Goal: Task Accomplishment & Management: Use online tool/utility

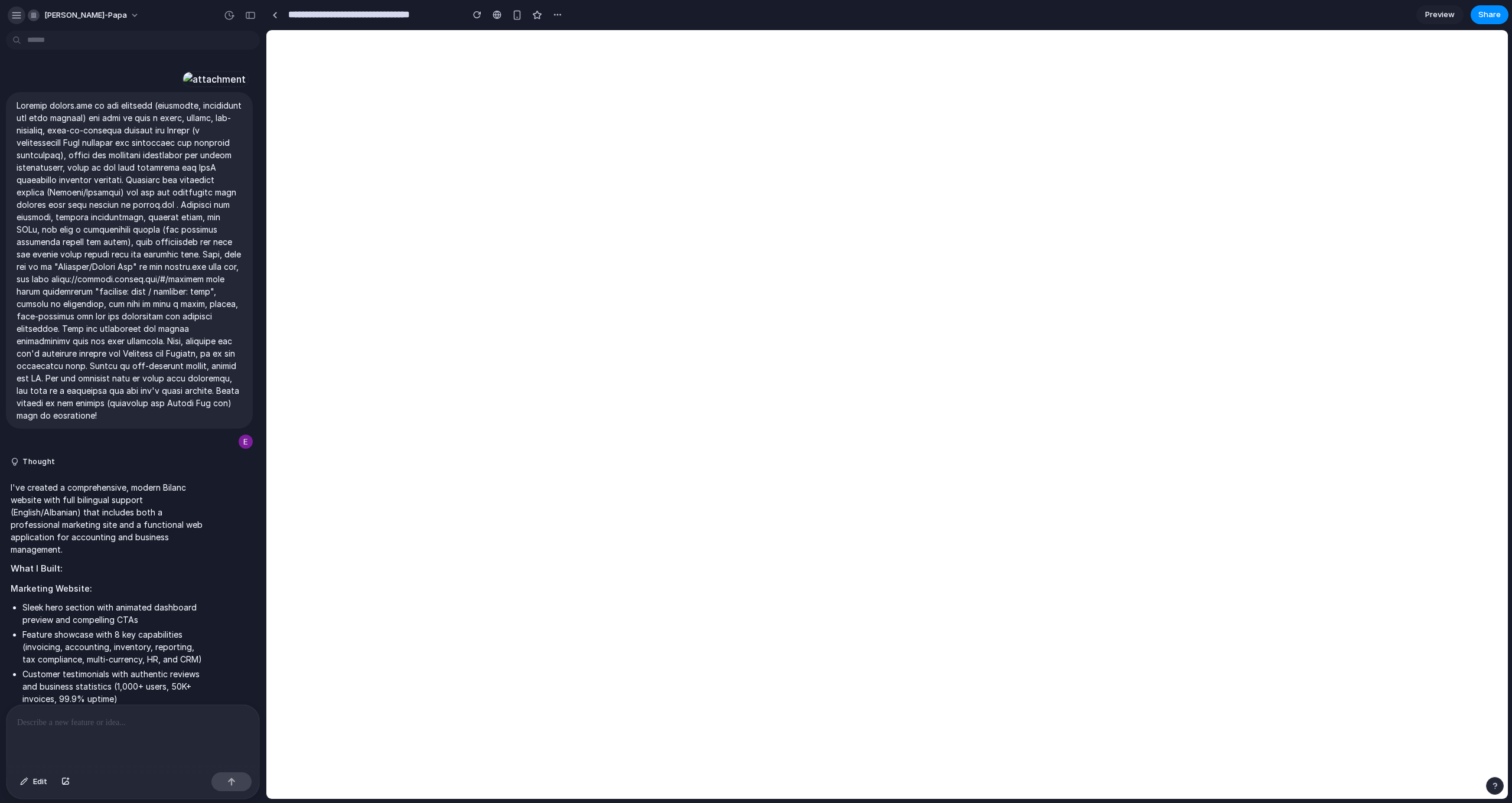
click at [14, 15] on div "button" at bounding box center [16, 15] width 11 height 11
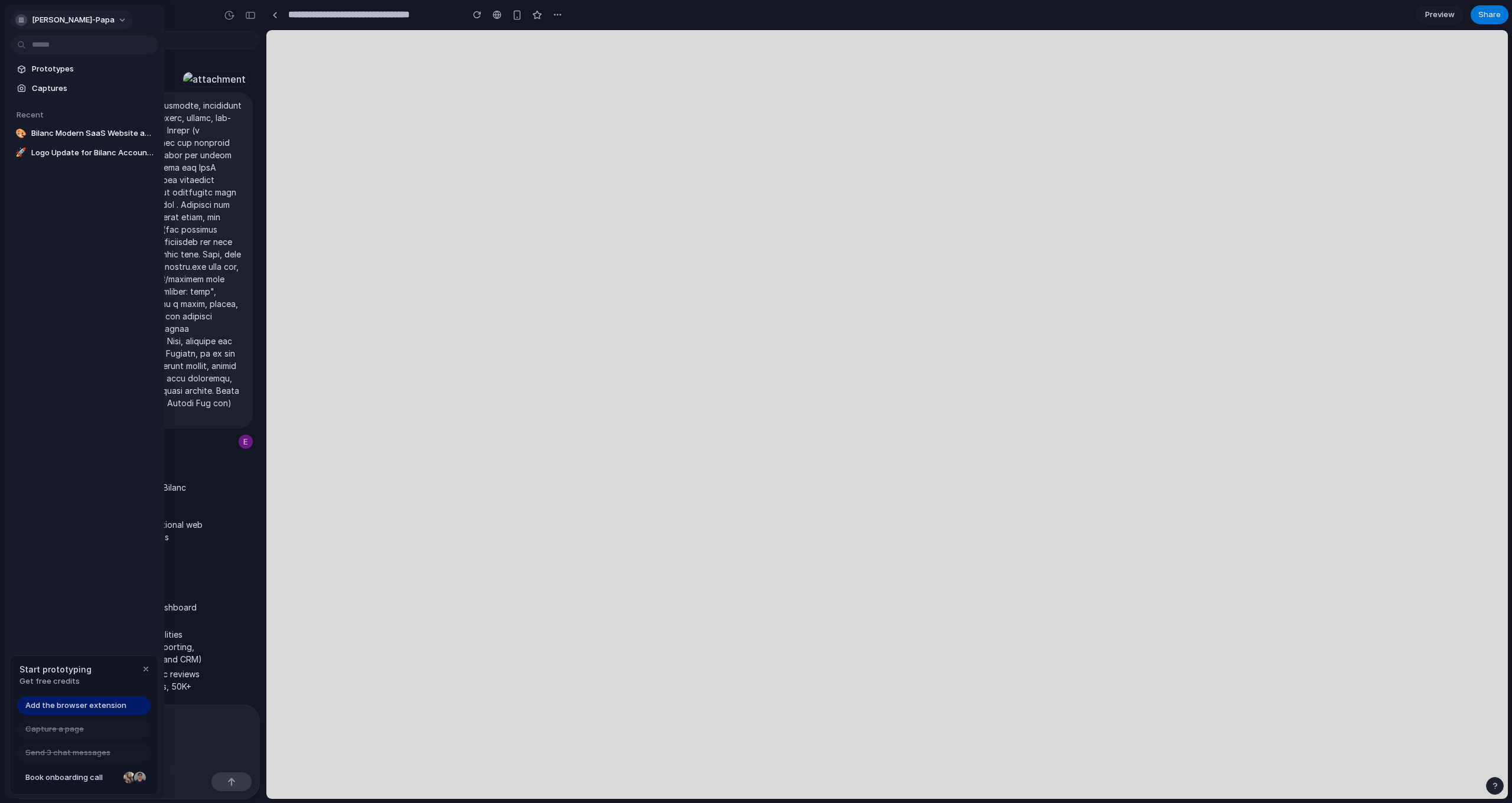
click at [18, 20] on div "button" at bounding box center [21, 20] width 12 height 12
click at [47, 22] on div "Settings Invite members Change theme Sign out" at bounding box center [756, 401] width 1512 height 803
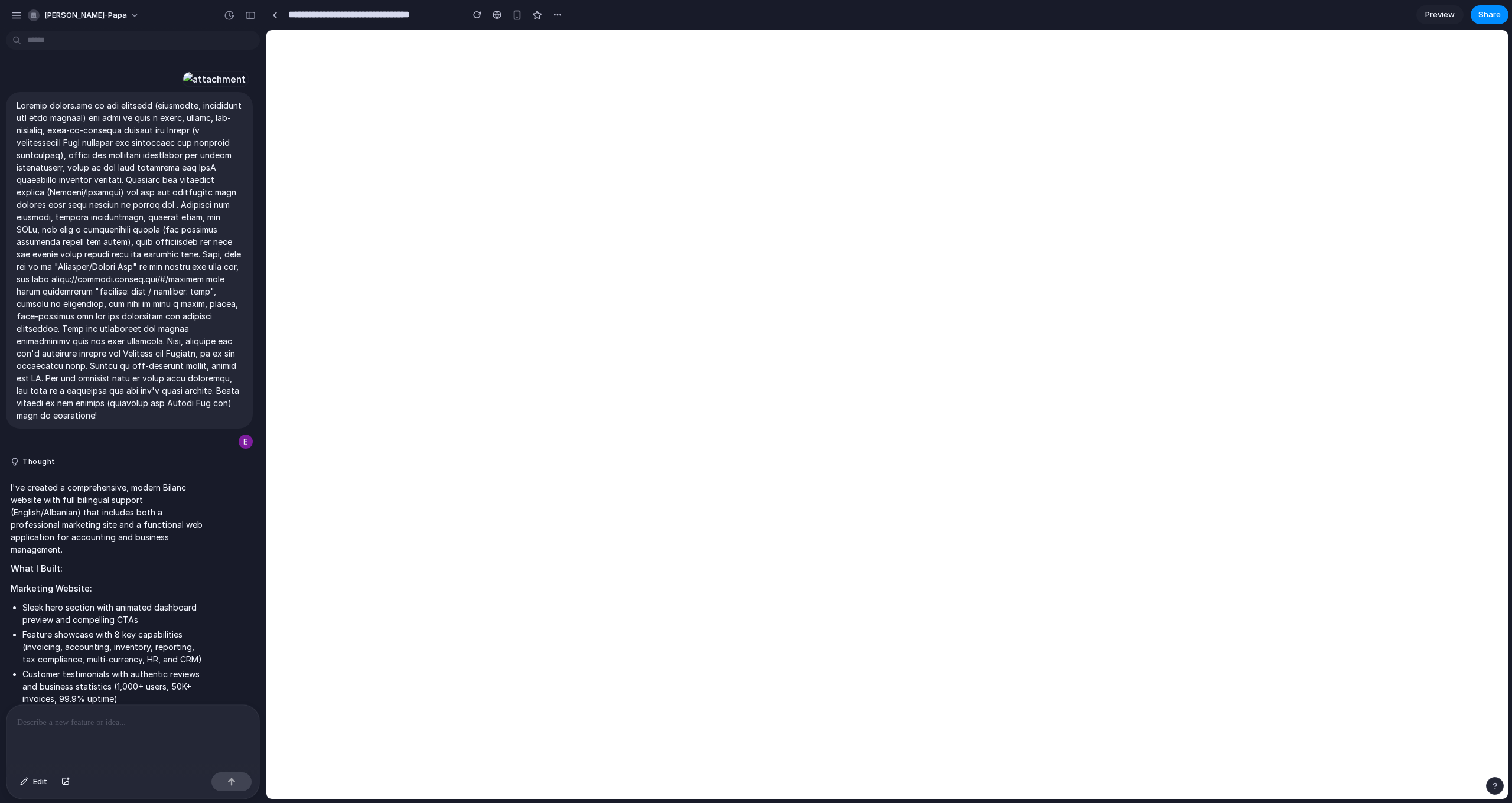
click at [1432, 20] on span "Preview" at bounding box center [1440, 14] width 30 height 12
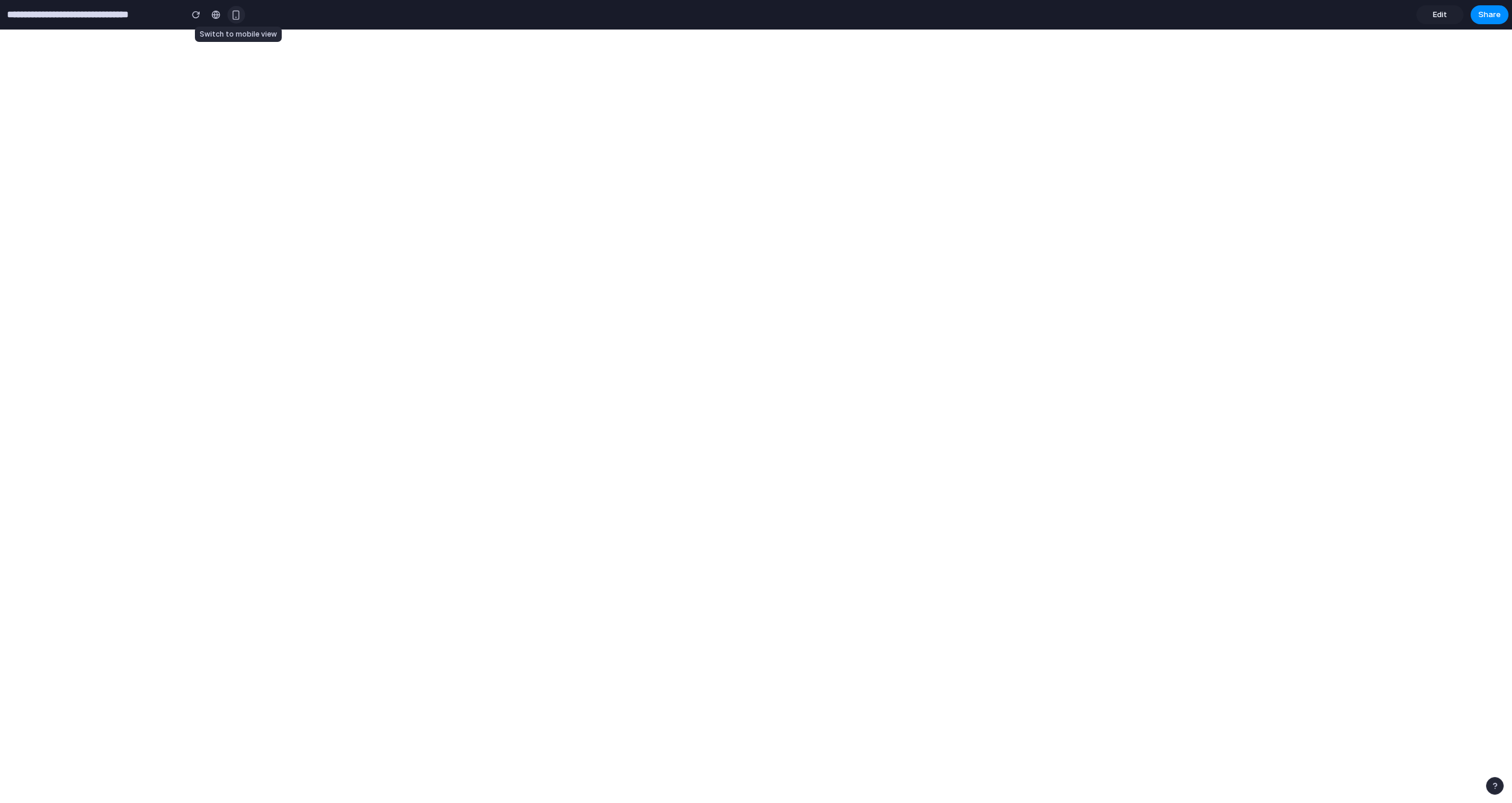
click at [239, 18] on div "button" at bounding box center [236, 14] width 10 height 10
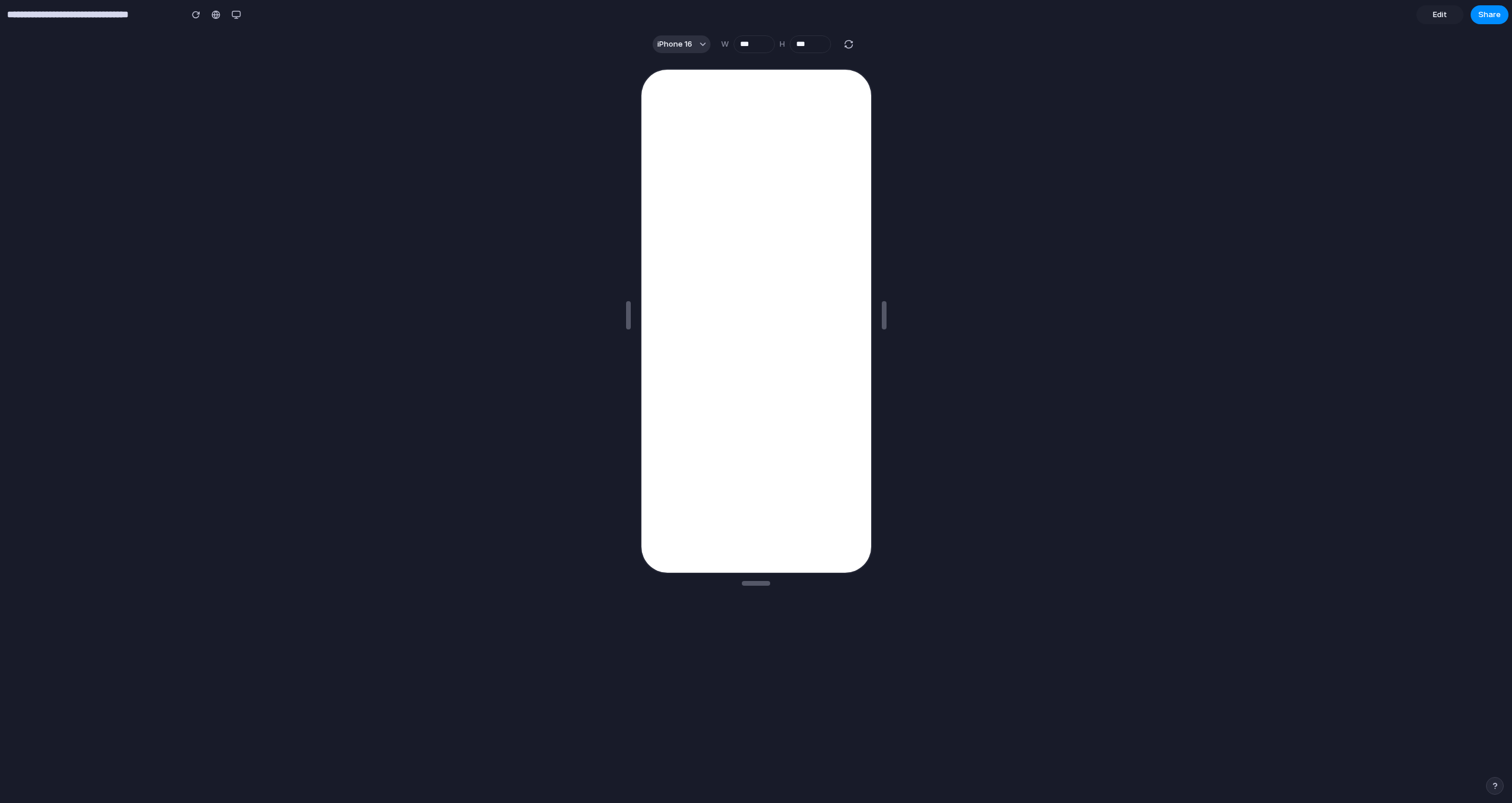
click at [235, 23] on div "**********" at bounding box center [122, 15] width 245 height 22
click at [239, 19] on div "button" at bounding box center [236, 14] width 9 height 9
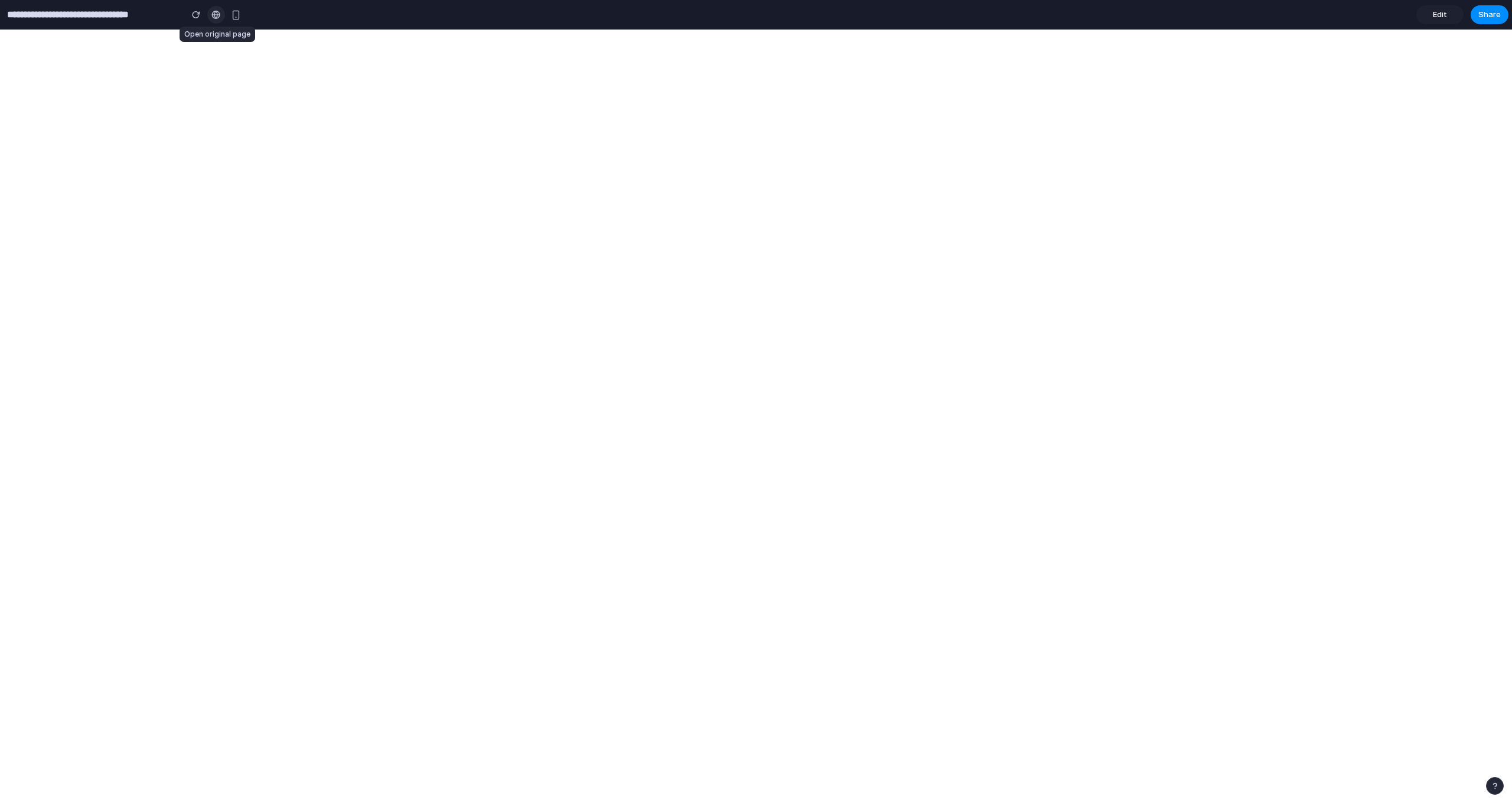
click at [217, 19] on div at bounding box center [216, 14] width 9 height 9
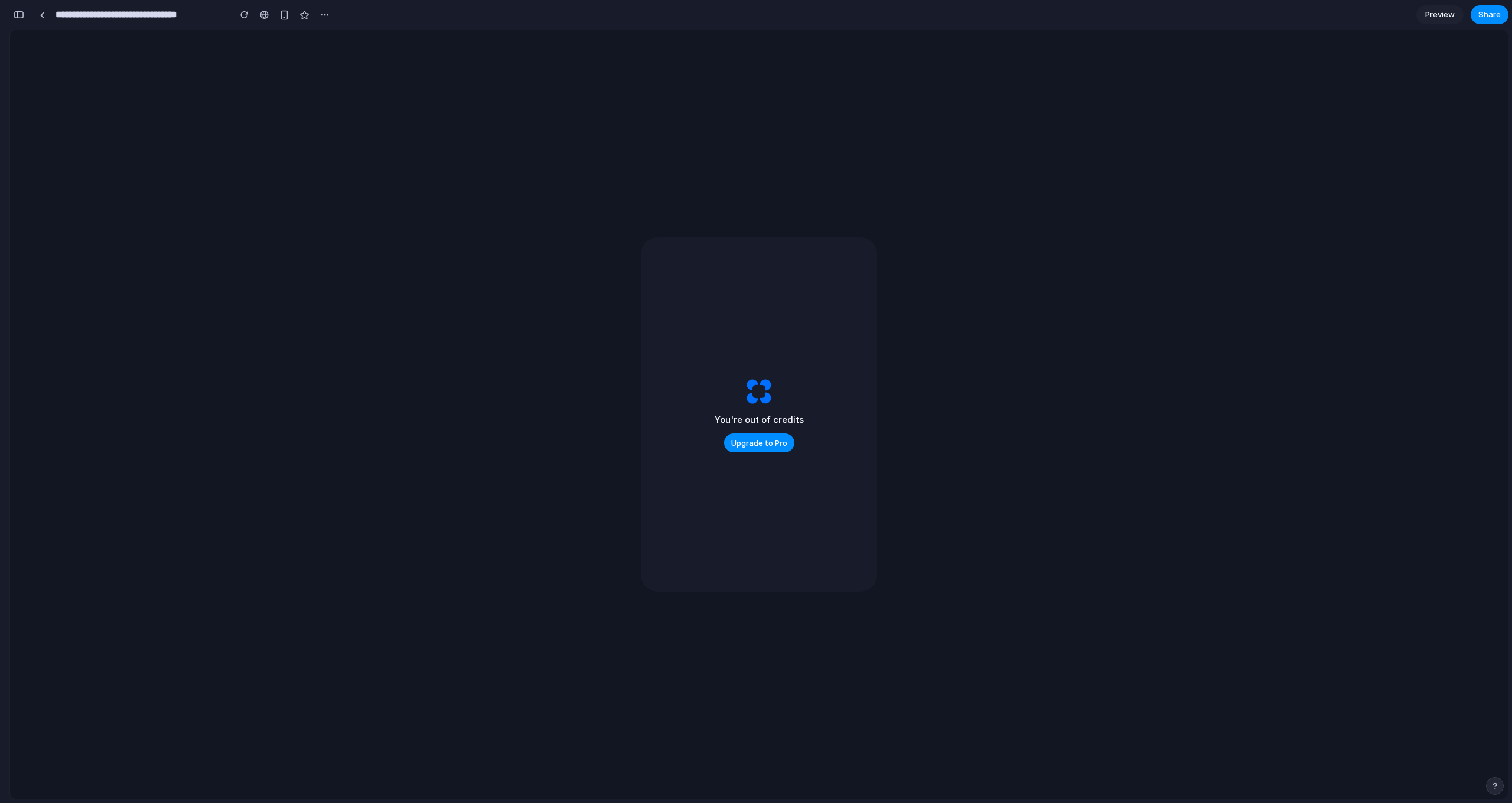
click at [834, 308] on div "You're out of credits Upgrade to Pro" at bounding box center [758, 415] width 236 height 354
click at [1006, 289] on div "Prototype Failed This version couldn't be generated successfully. Restore Try a…" at bounding box center [758, 414] width 1498 height 769
click at [46, 13] on link at bounding box center [42, 15] width 18 height 18
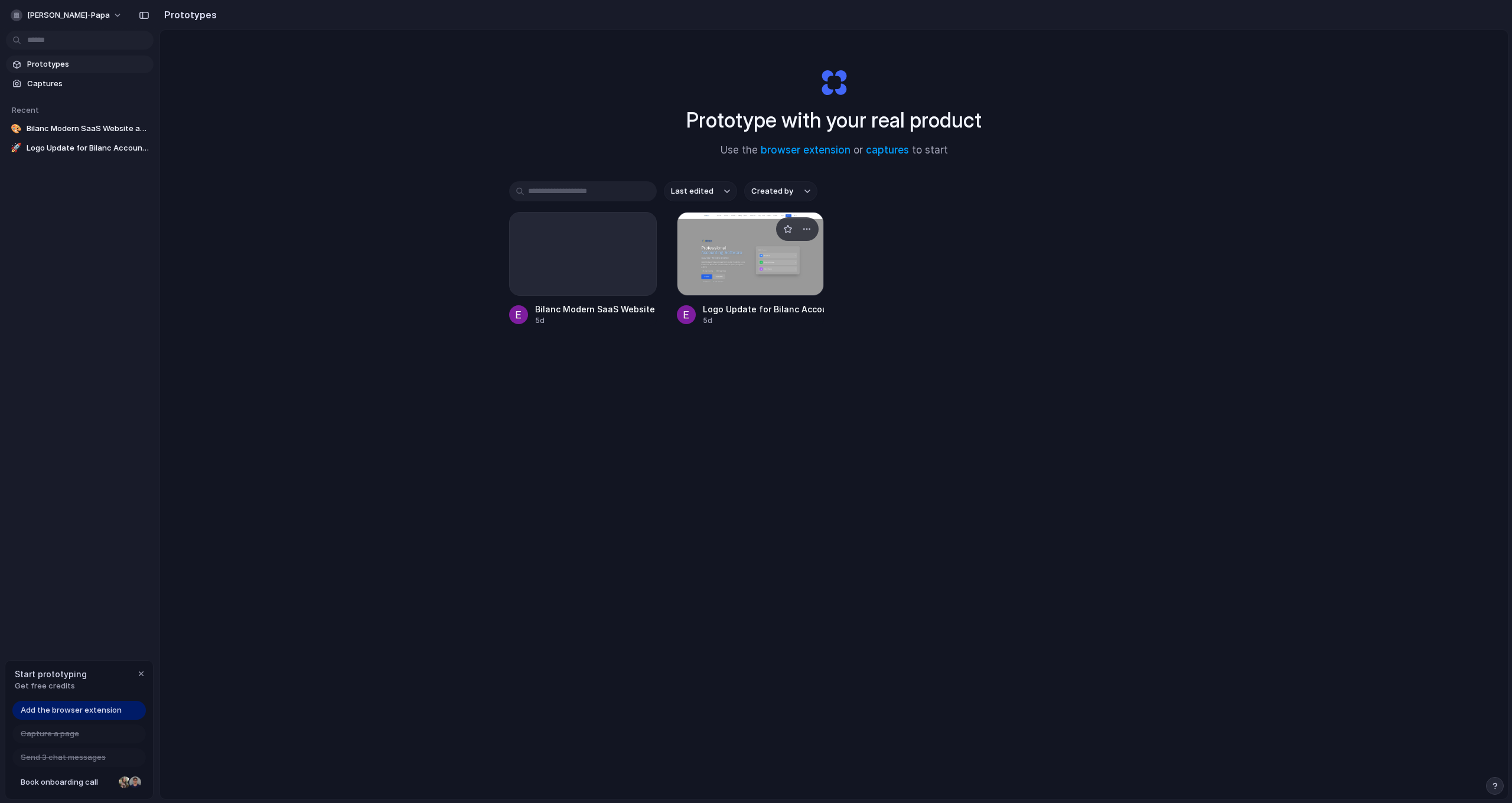
click at [784, 260] on div at bounding box center [750, 254] width 147 height 84
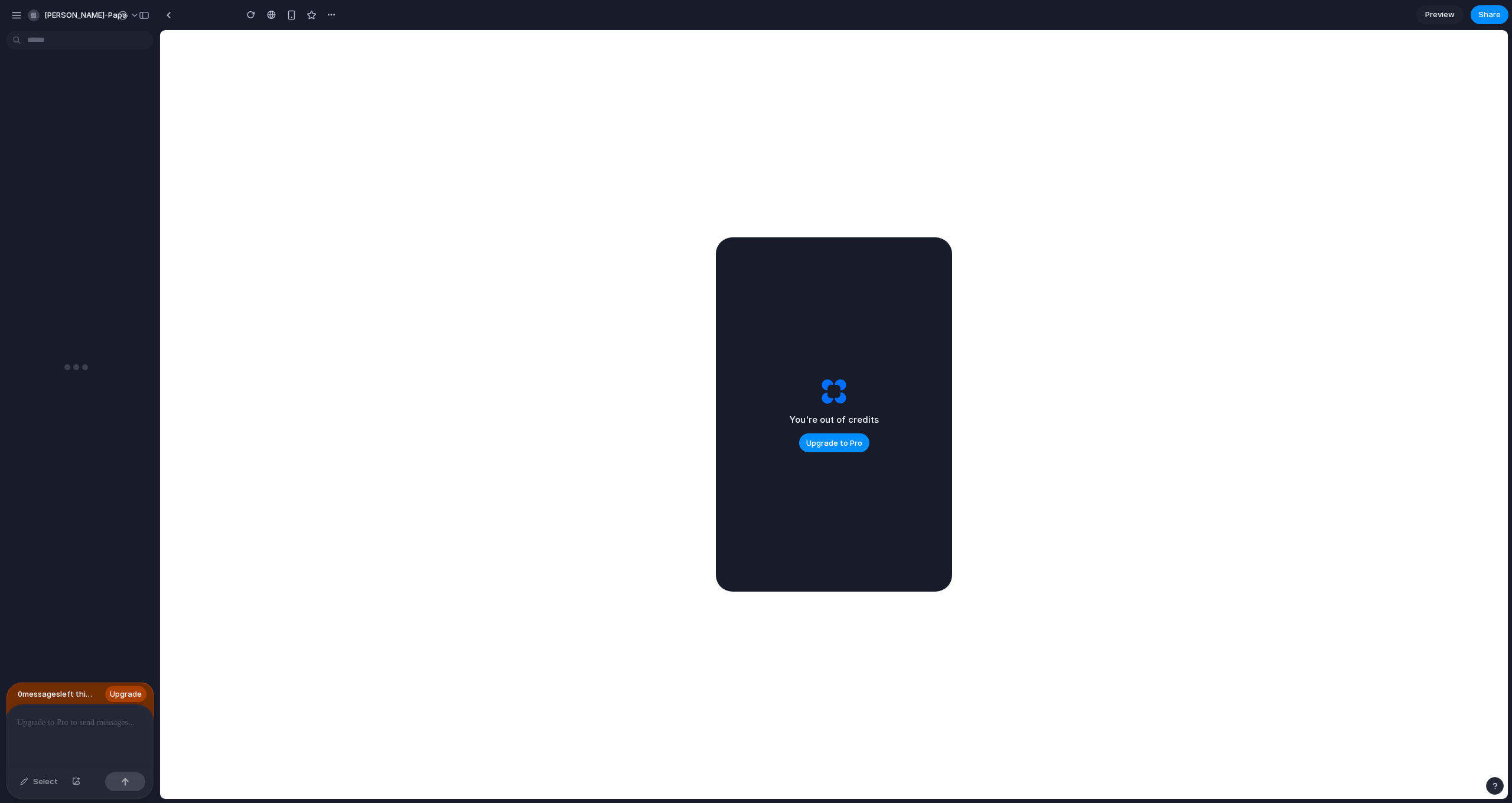
type input "**********"
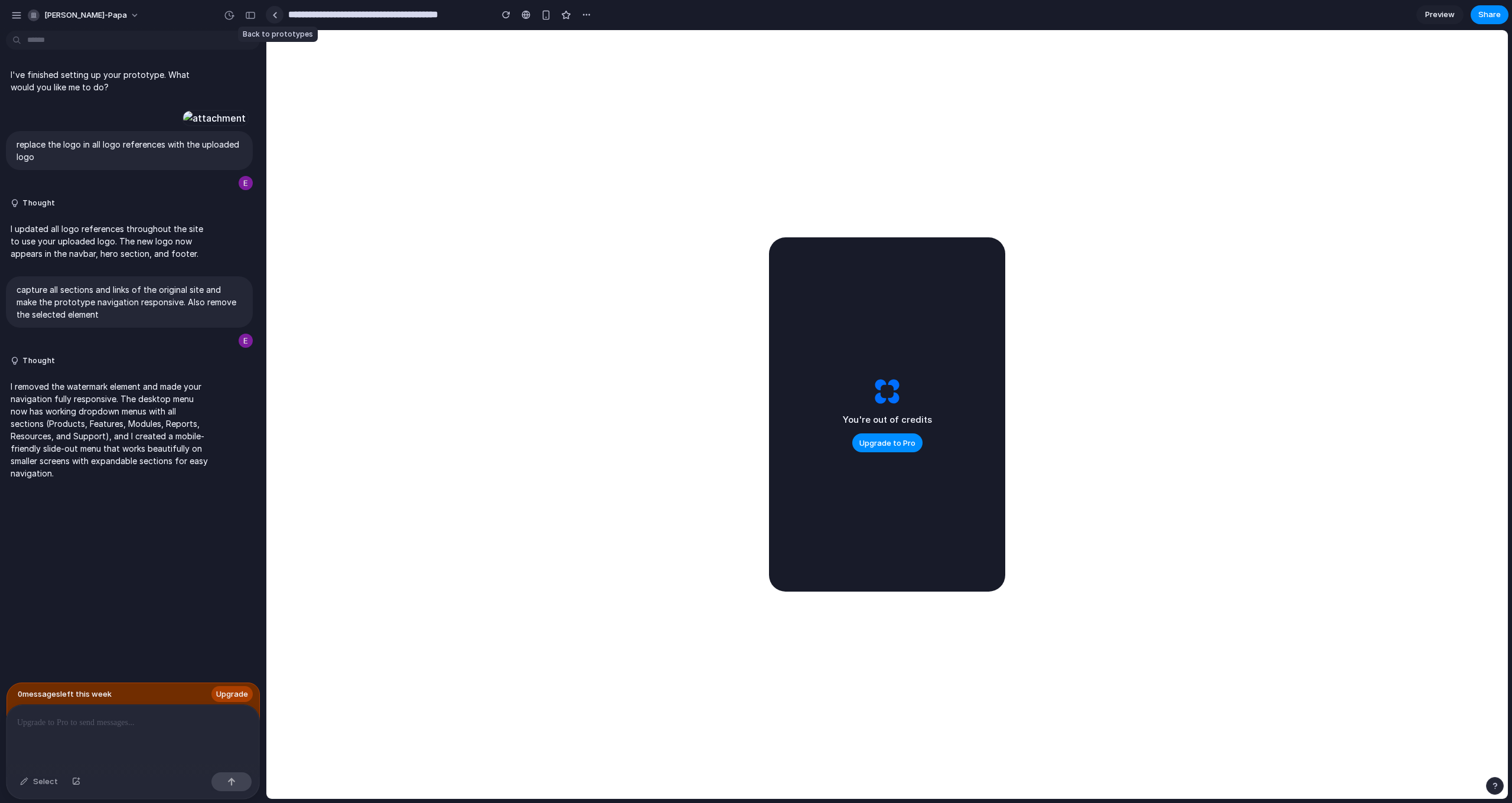
click at [276, 18] on div at bounding box center [275, 14] width 5 height 6
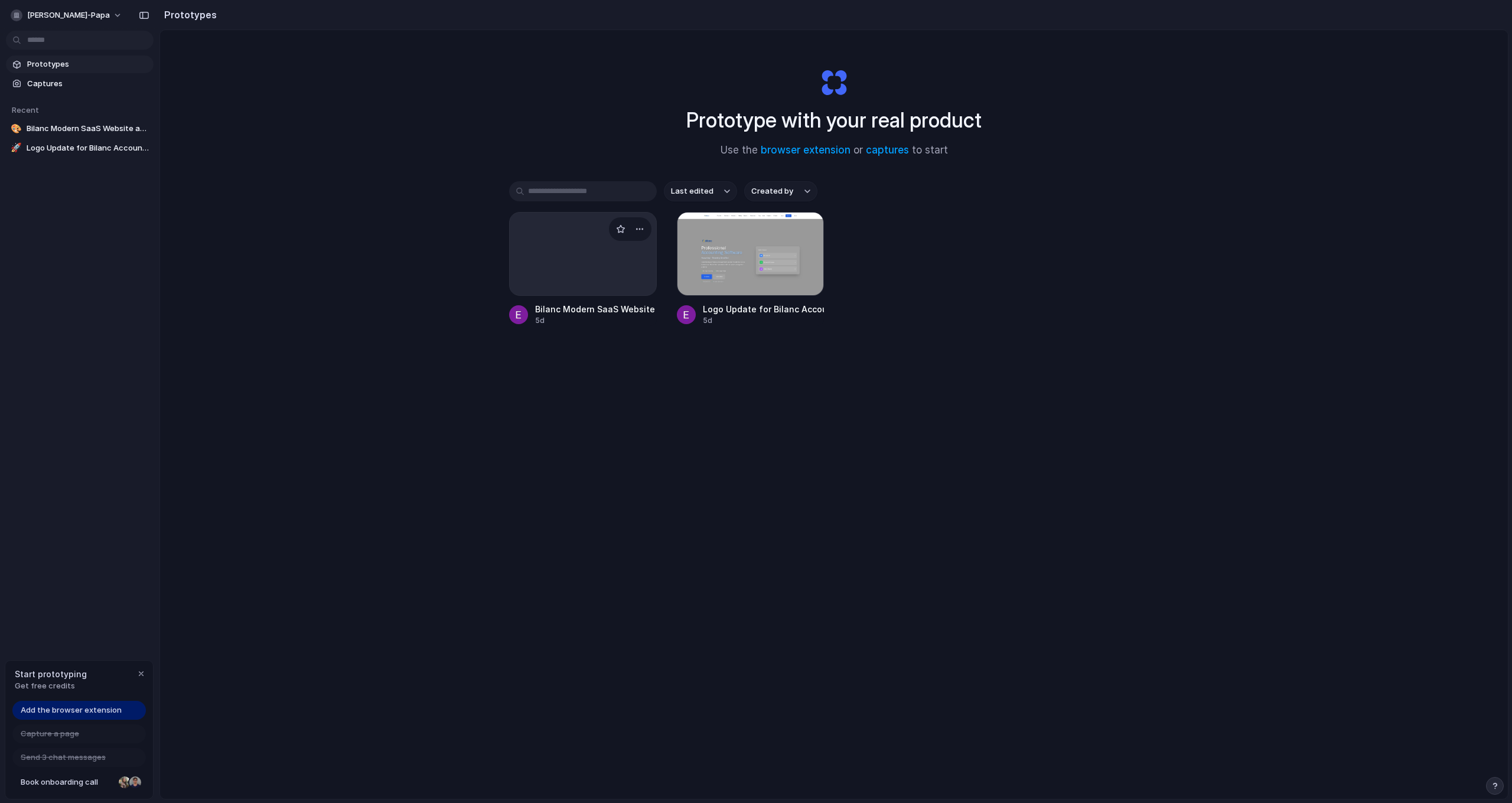
click at [582, 247] on div at bounding box center [582, 254] width 147 height 84
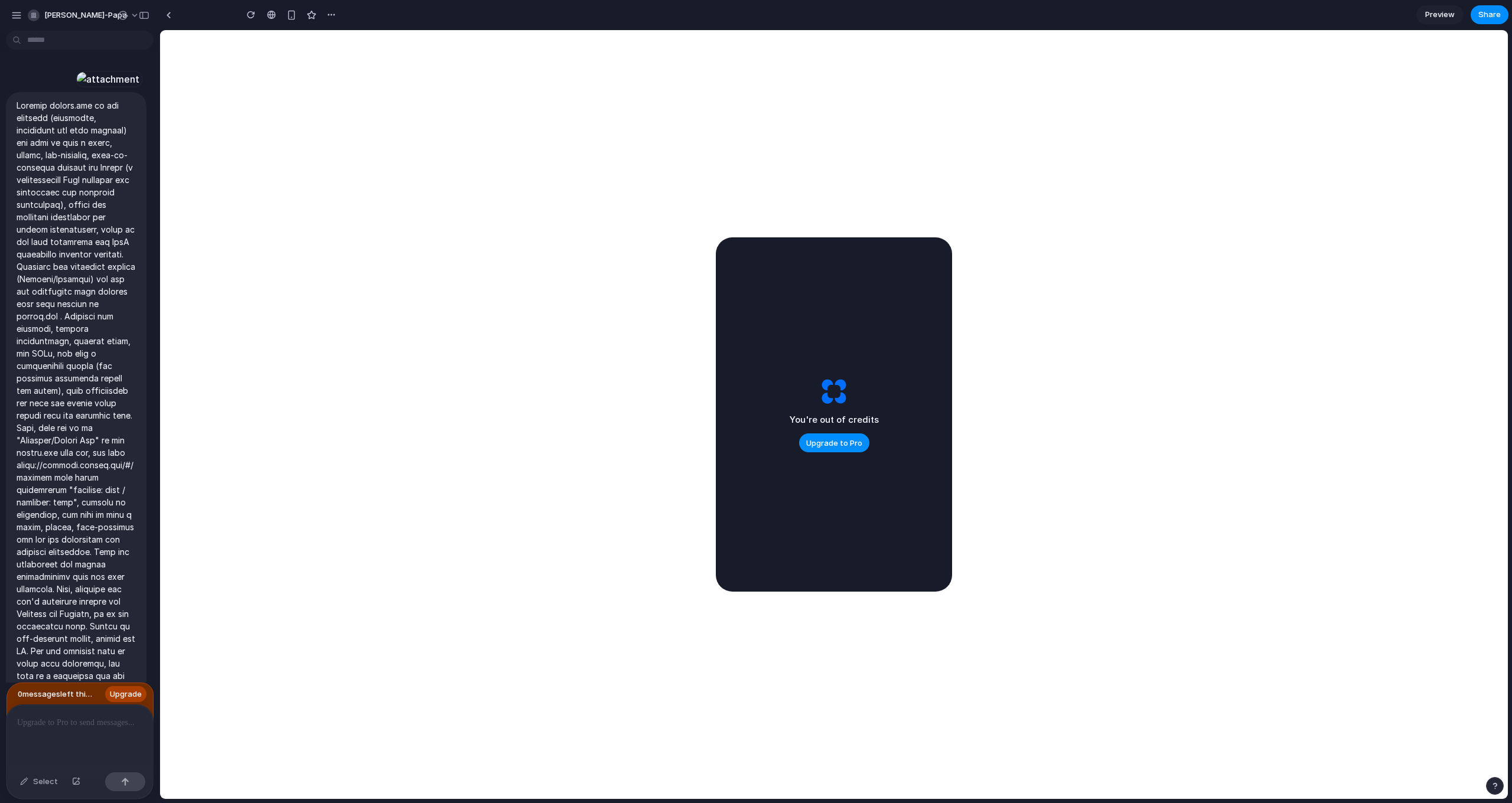
type input "**********"
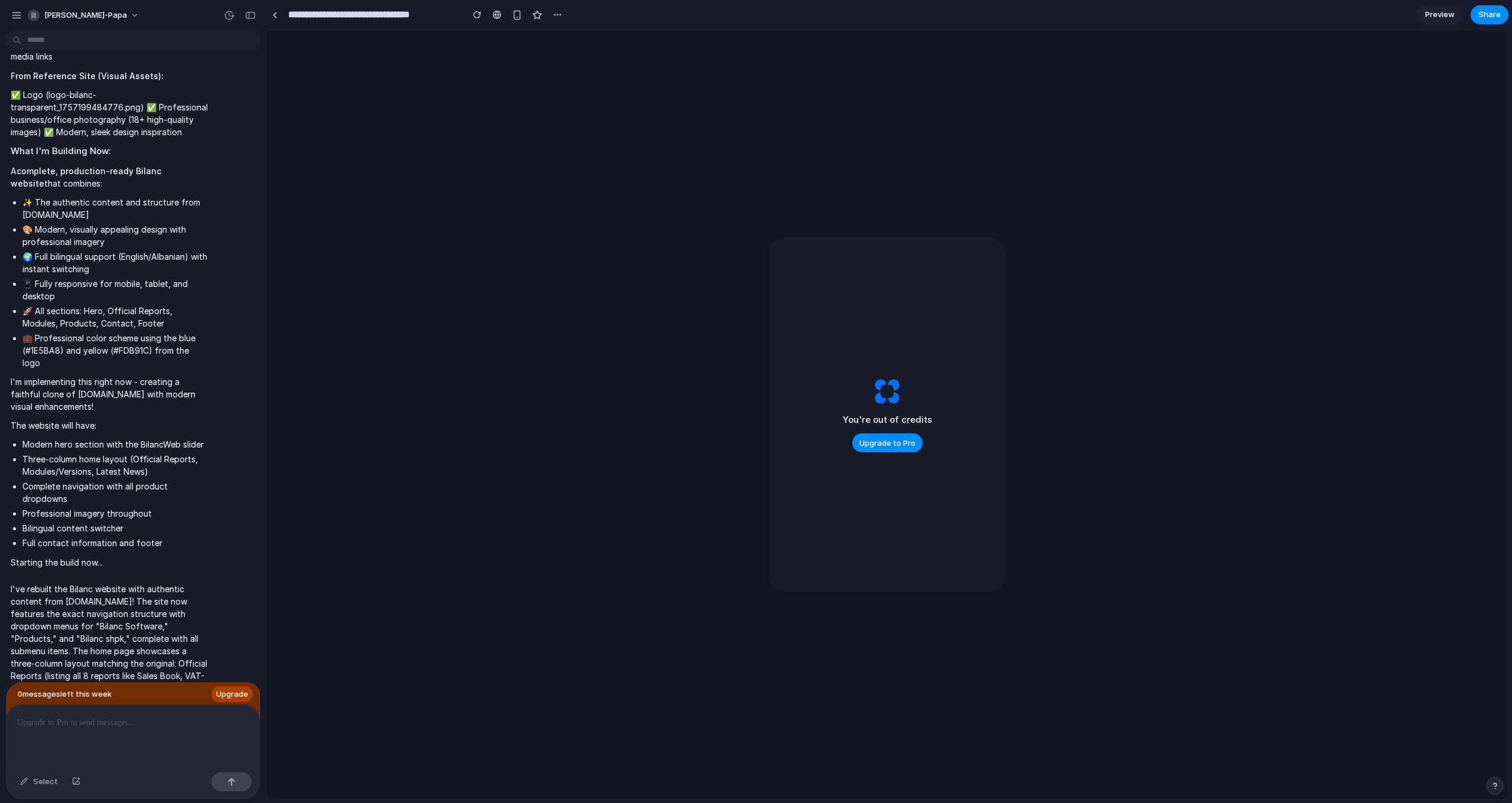
scroll to position [36139, 0]
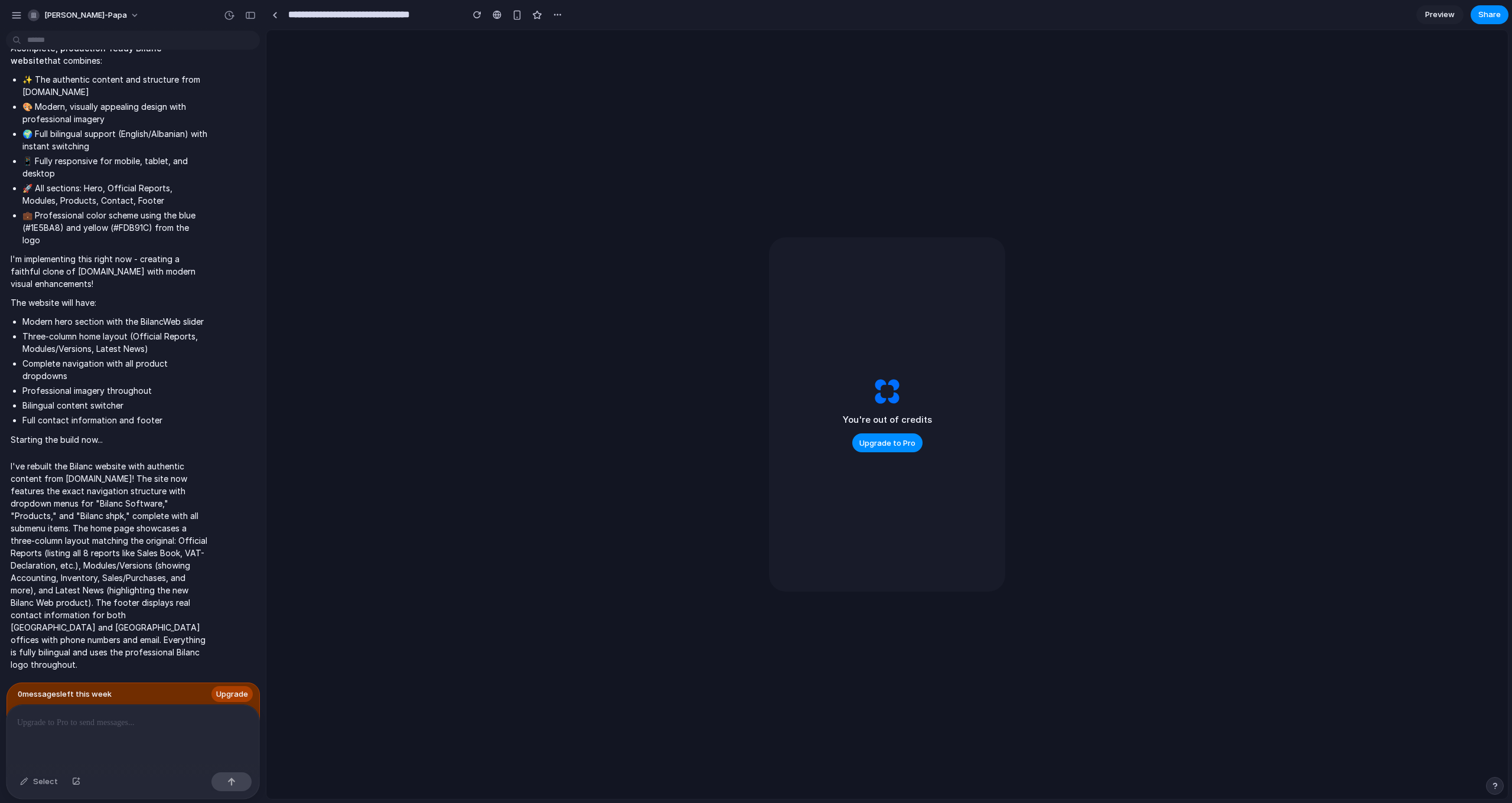
click at [456, 338] on div "Prototype Failed This version couldn't be generated successfully. Restore Try a…" at bounding box center [887, 414] width 1242 height 769
click at [477, 16] on div "button" at bounding box center [476, 14] width 8 height 8
click at [1439, 18] on span "Preview" at bounding box center [1440, 14] width 30 height 12
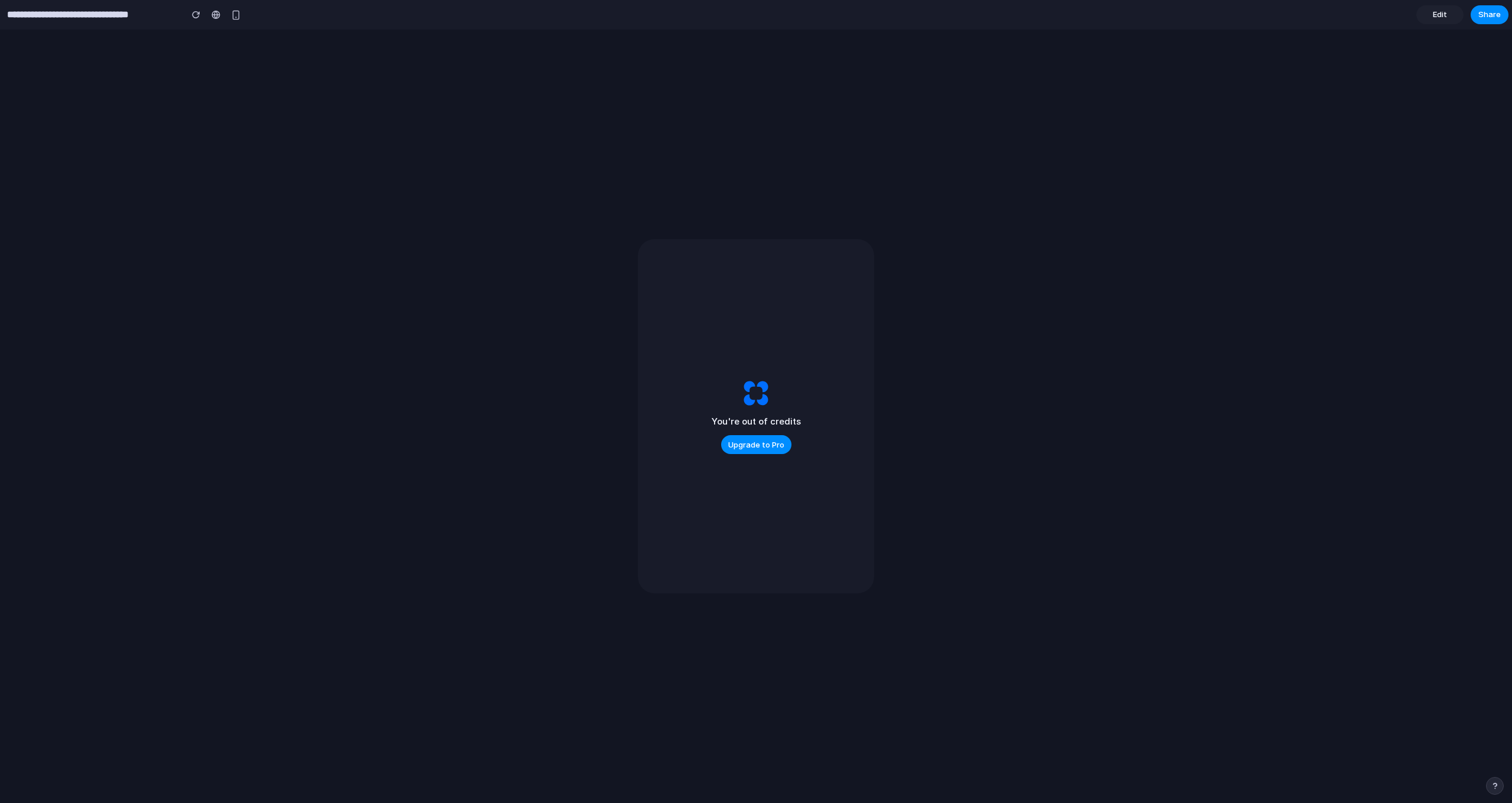
click at [1438, 17] on span "Edit" at bounding box center [1440, 14] width 14 height 12
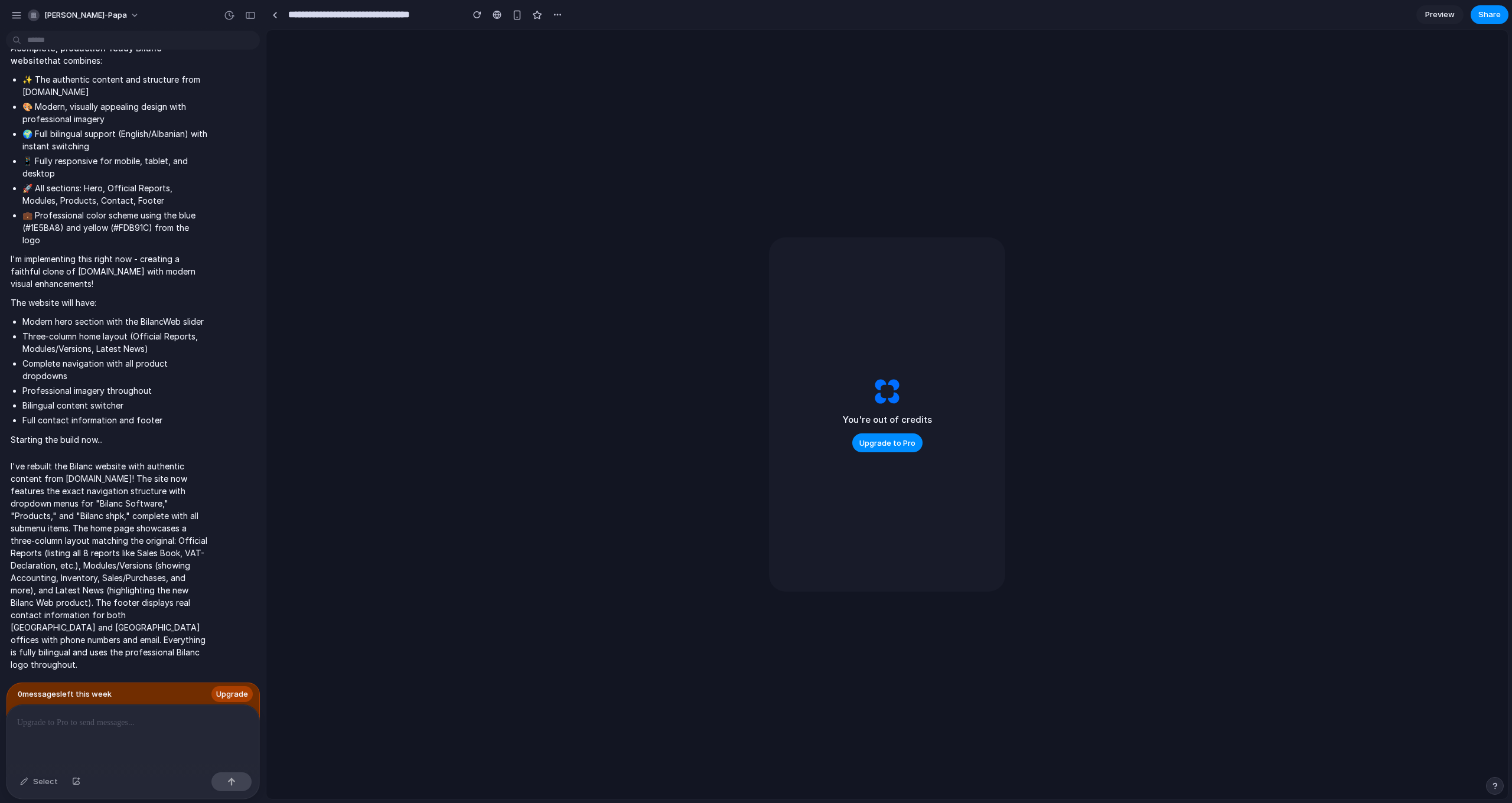
scroll to position [37448, 0]
